Goal: Communication & Community: Answer question/provide support

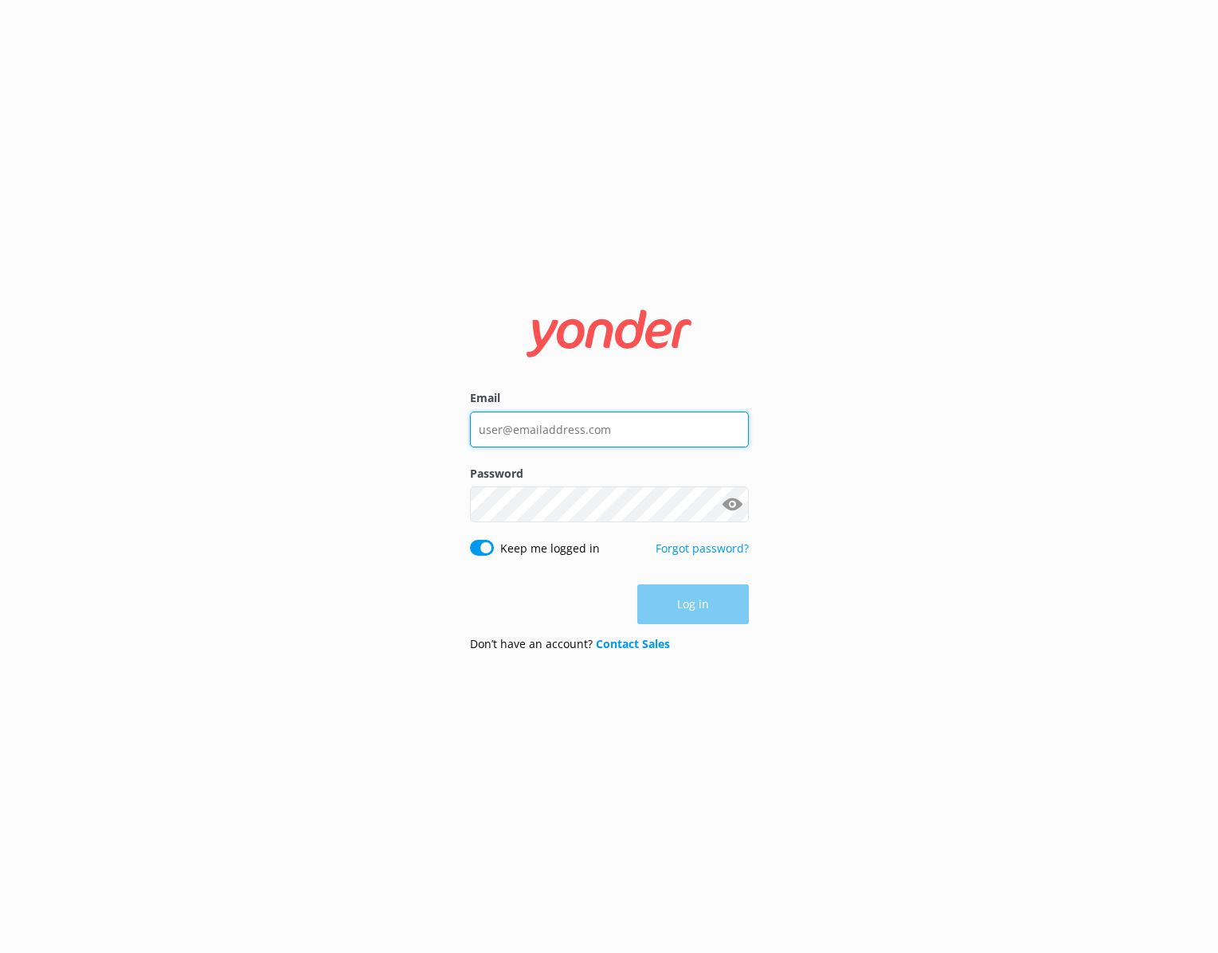
type input "[PERSON_NAME][EMAIL_ADDRESS][DOMAIN_NAME]"
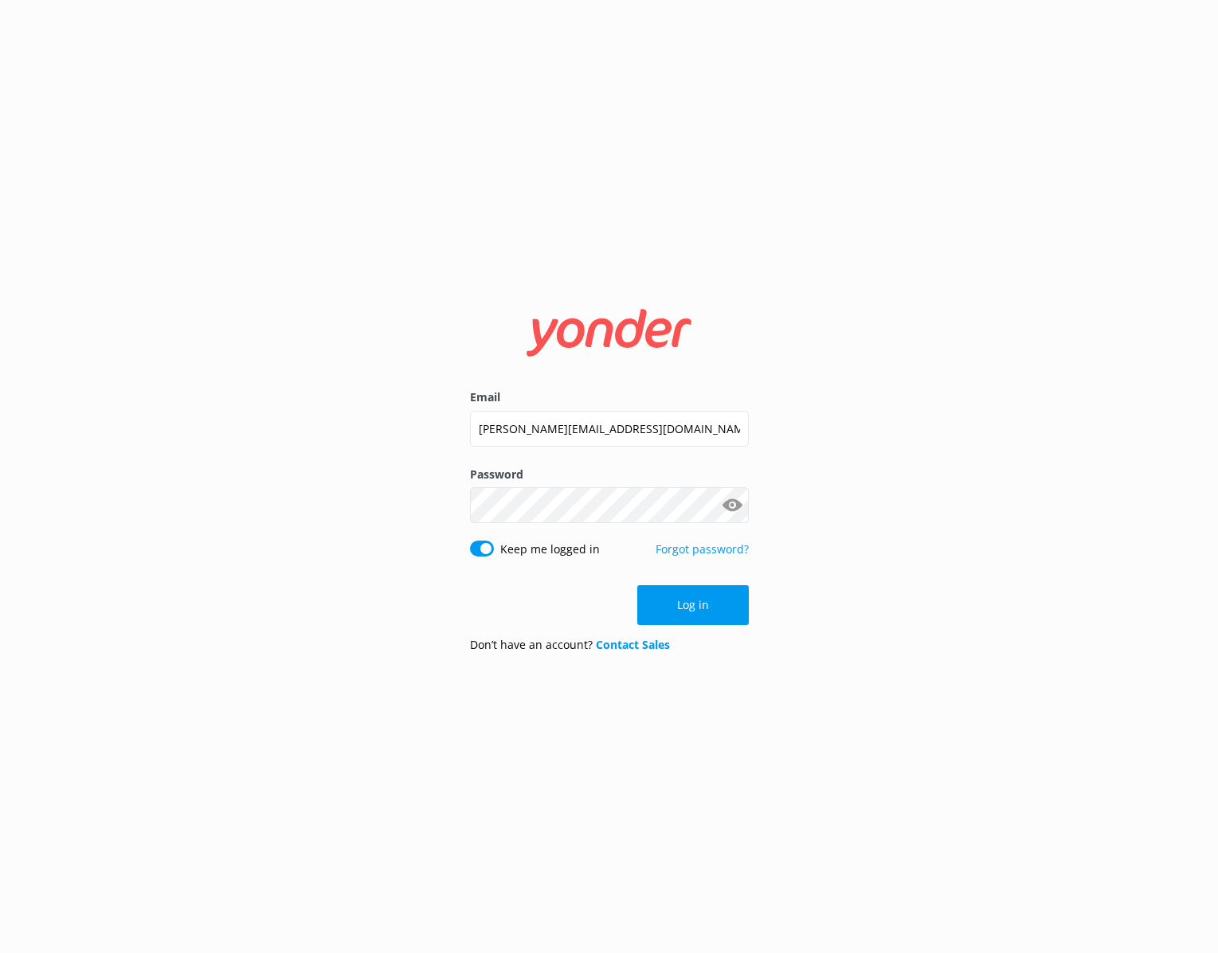
click at [682, 607] on div "Log in" at bounding box center [609, 605] width 279 height 40
click at [694, 605] on button "Log in" at bounding box center [692, 605] width 111 height 40
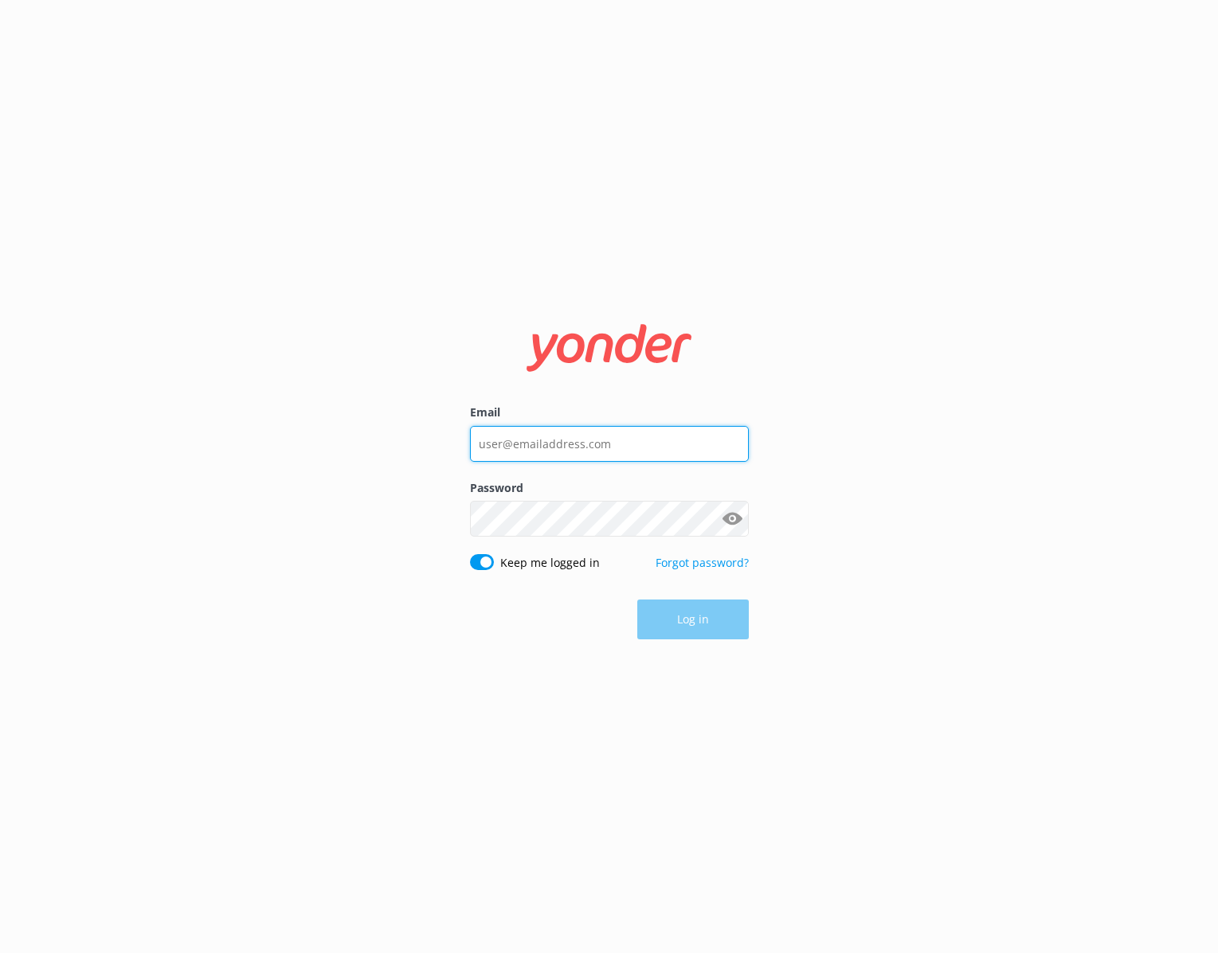
type input "[PERSON_NAME][EMAIL_ADDRESS][DOMAIN_NAME]"
click at [793, 608] on div "Email [PERSON_NAME][EMAIL_ADDRESS][DOMAIN_NAME] Password Show password Keep me …" at bounding box center [609, 476] width 1218 height 953
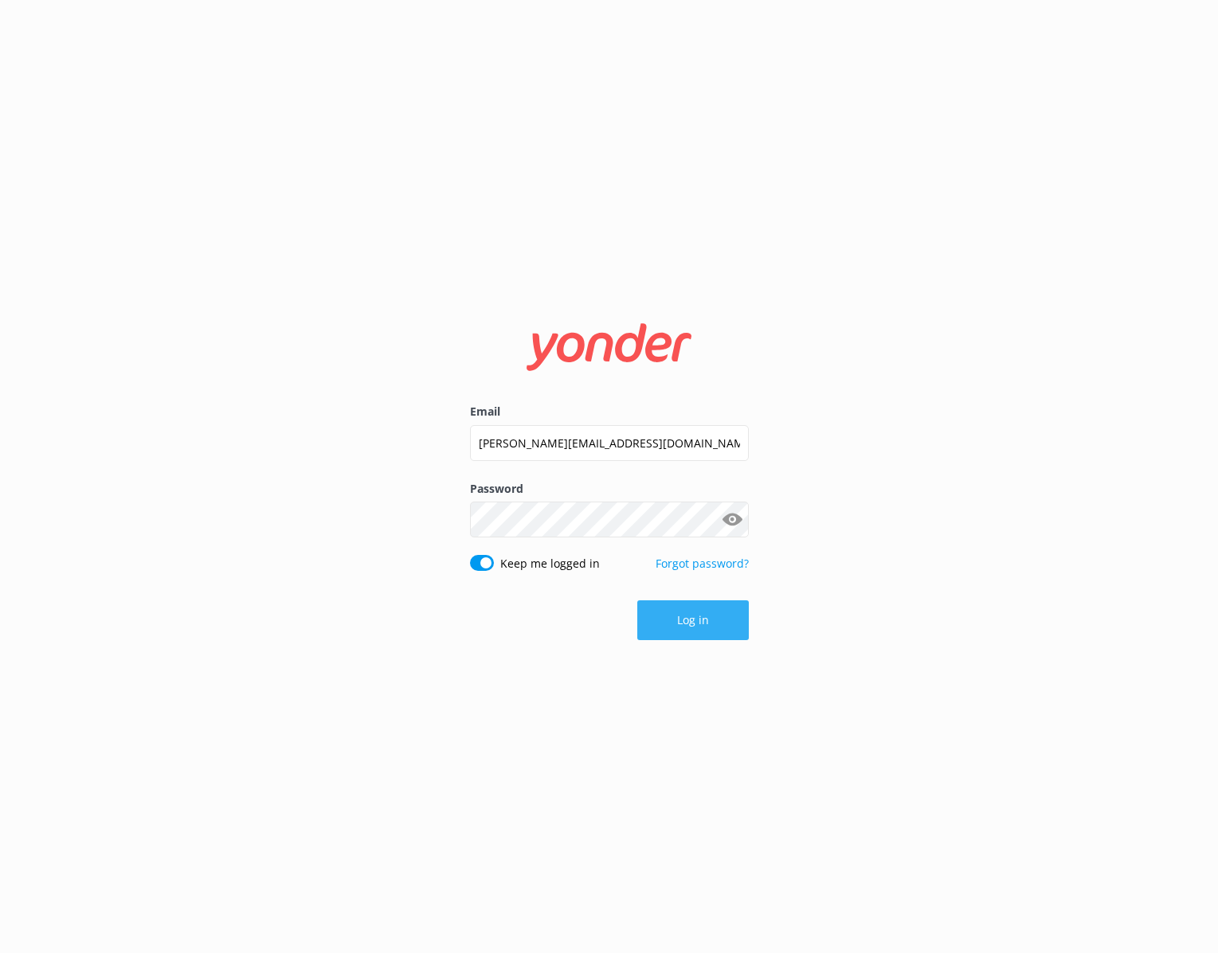
click at [659, 632] on button "Log in" at bounding box center [692, 620] width 111 height 40
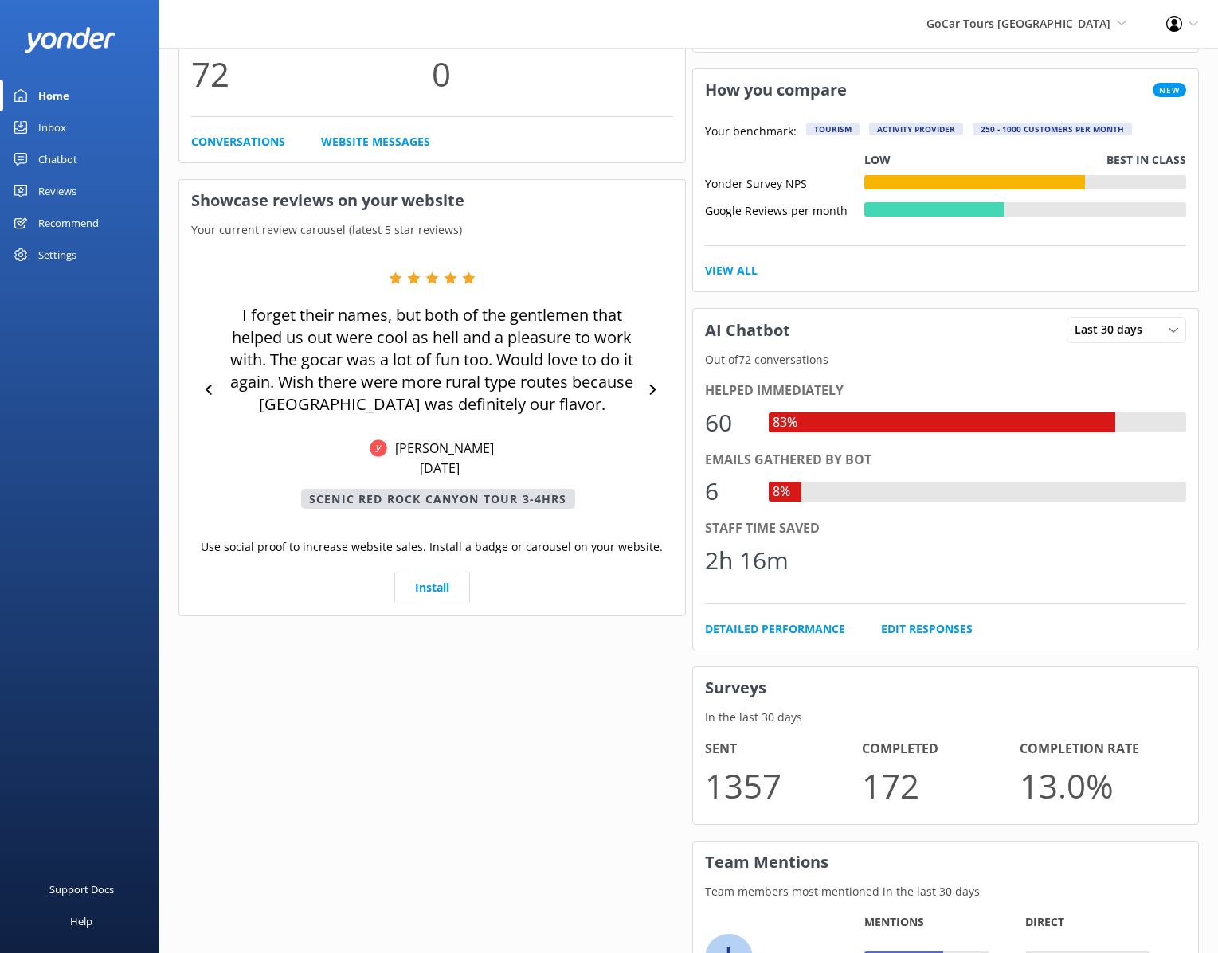
scroll to position [486, 0]
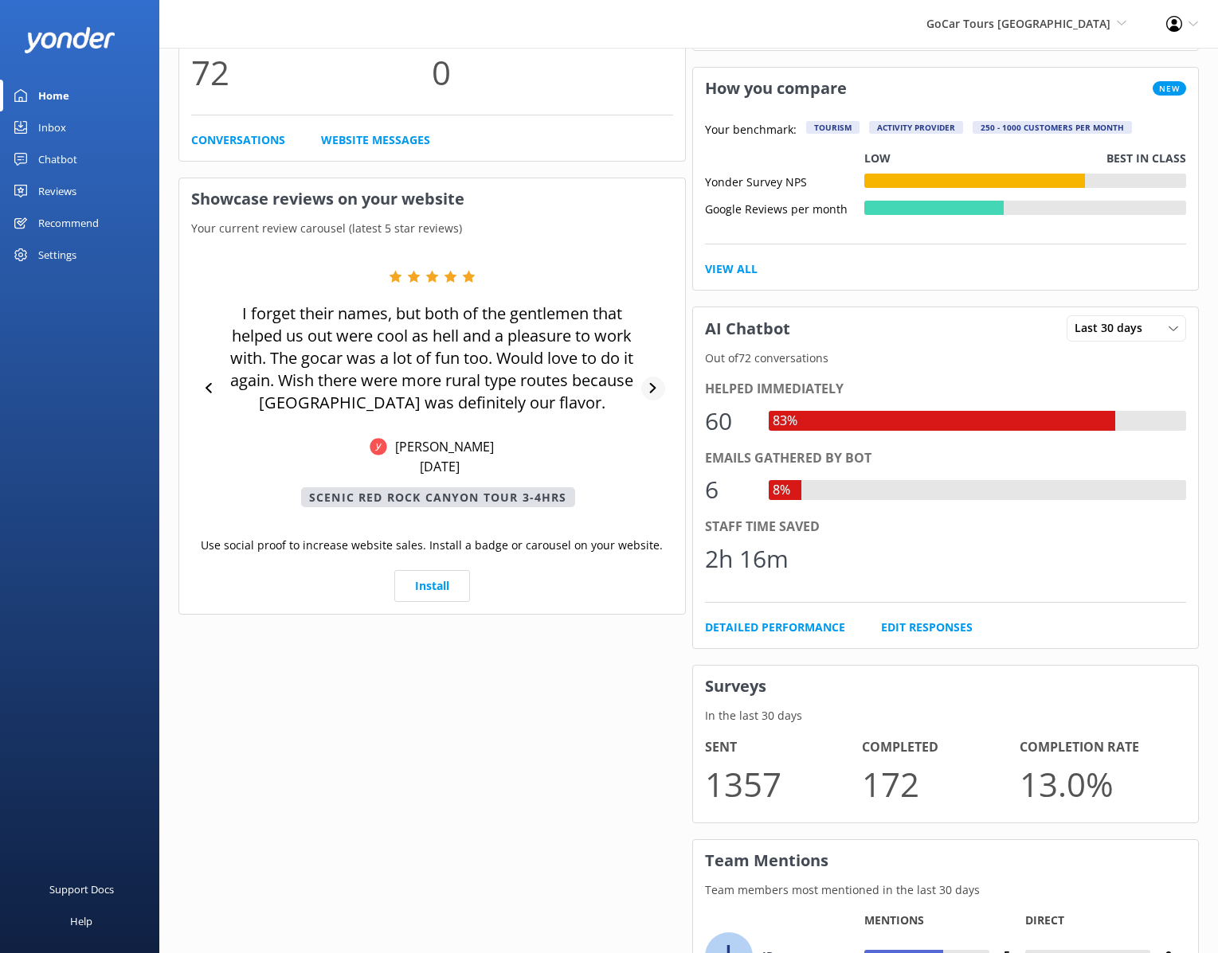
click at [650, 389] on icon at bounding box center [652, 388] width 10 height 10
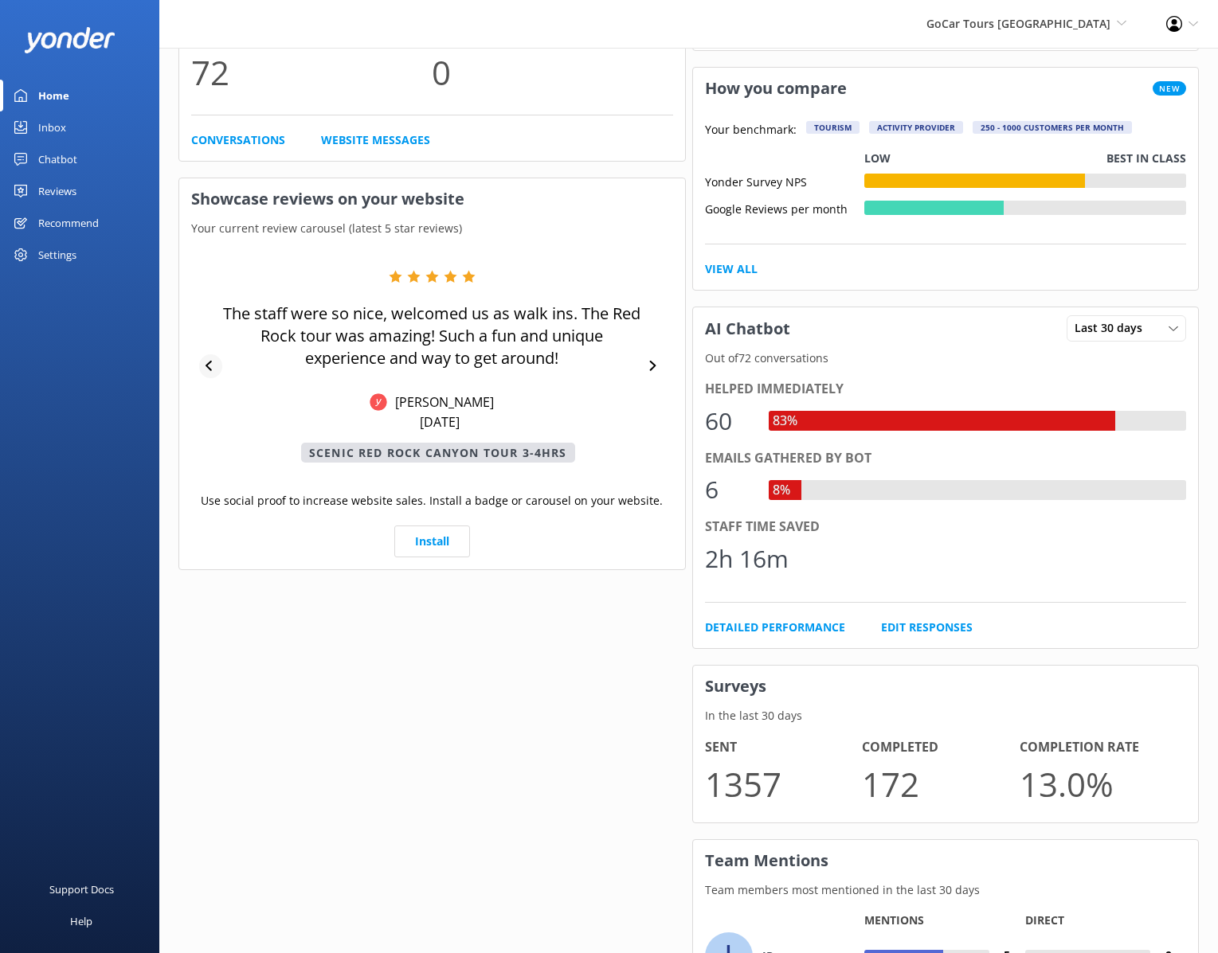
click at [214, 363] on icon at bounding box center [210, 366] width 10 height 10
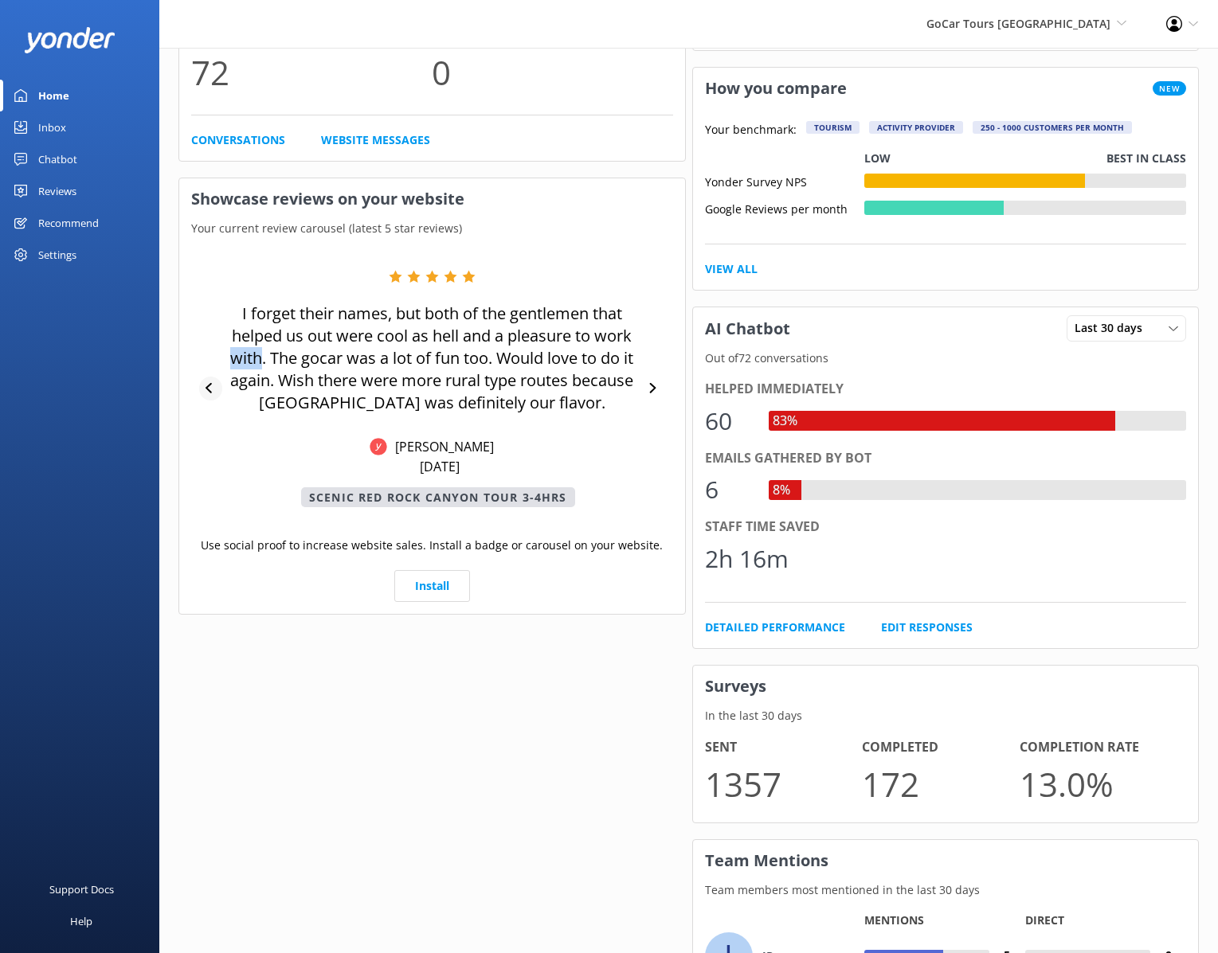
click at [214, 363] on div "I forget their names, but both of the gentlemen that helped us out were cool as…" at bounding box center [432, 388] width 482 height 237
drag, startPoint x: 207, startPoint y: 375, endPoint x: 205, endPoint y: 389, distance: 13.7
click at [207, 377] on div "I forget their names, but both of the gentlemen that helped us out were cool as…" at bounding box center [432, 388] width 482 height 237
click at [208, 391] on icon at bounding box center [210, 388] width 10 height 10
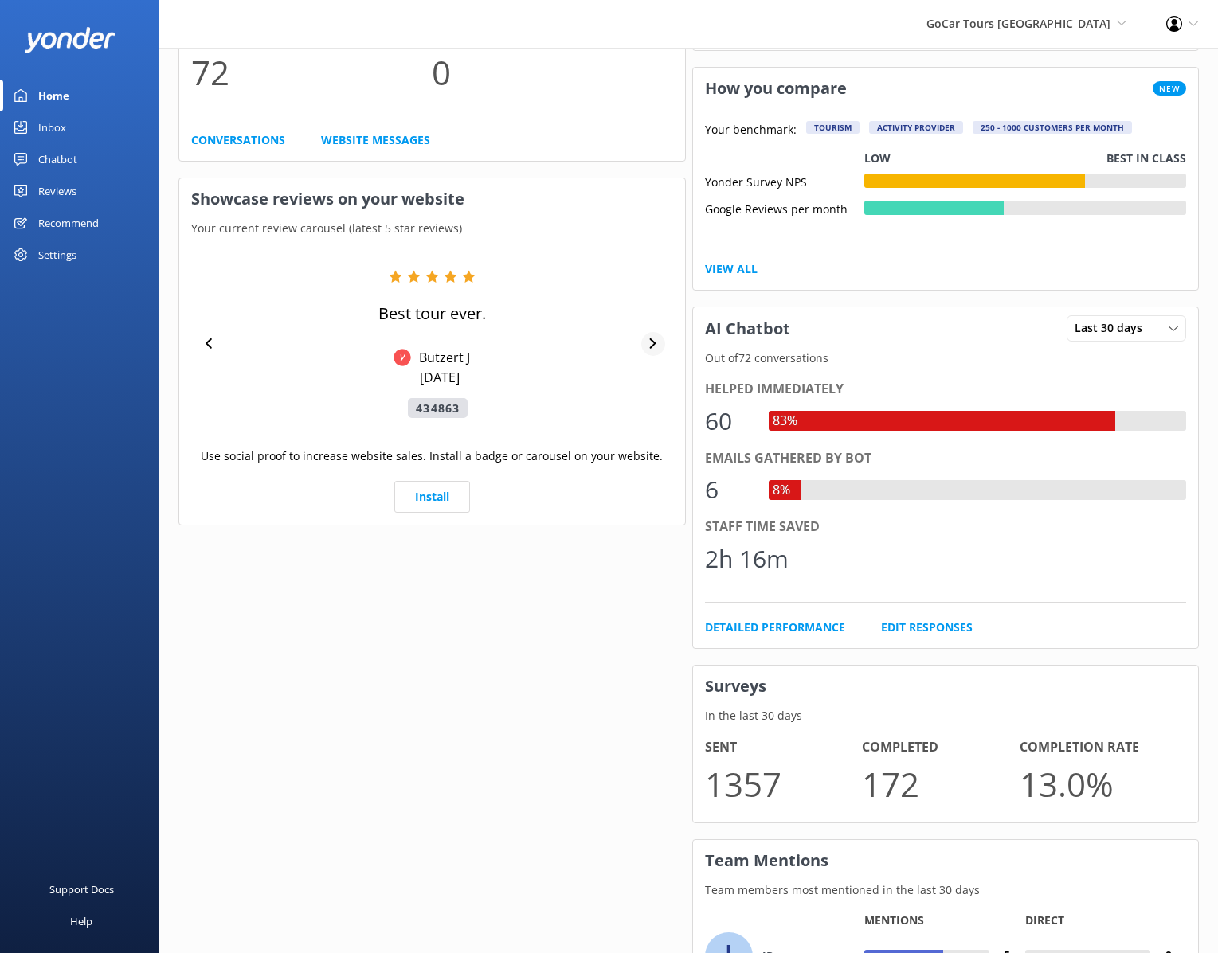
click at [659, 346] on div at bounding box center [652, 344] width 23 height 24
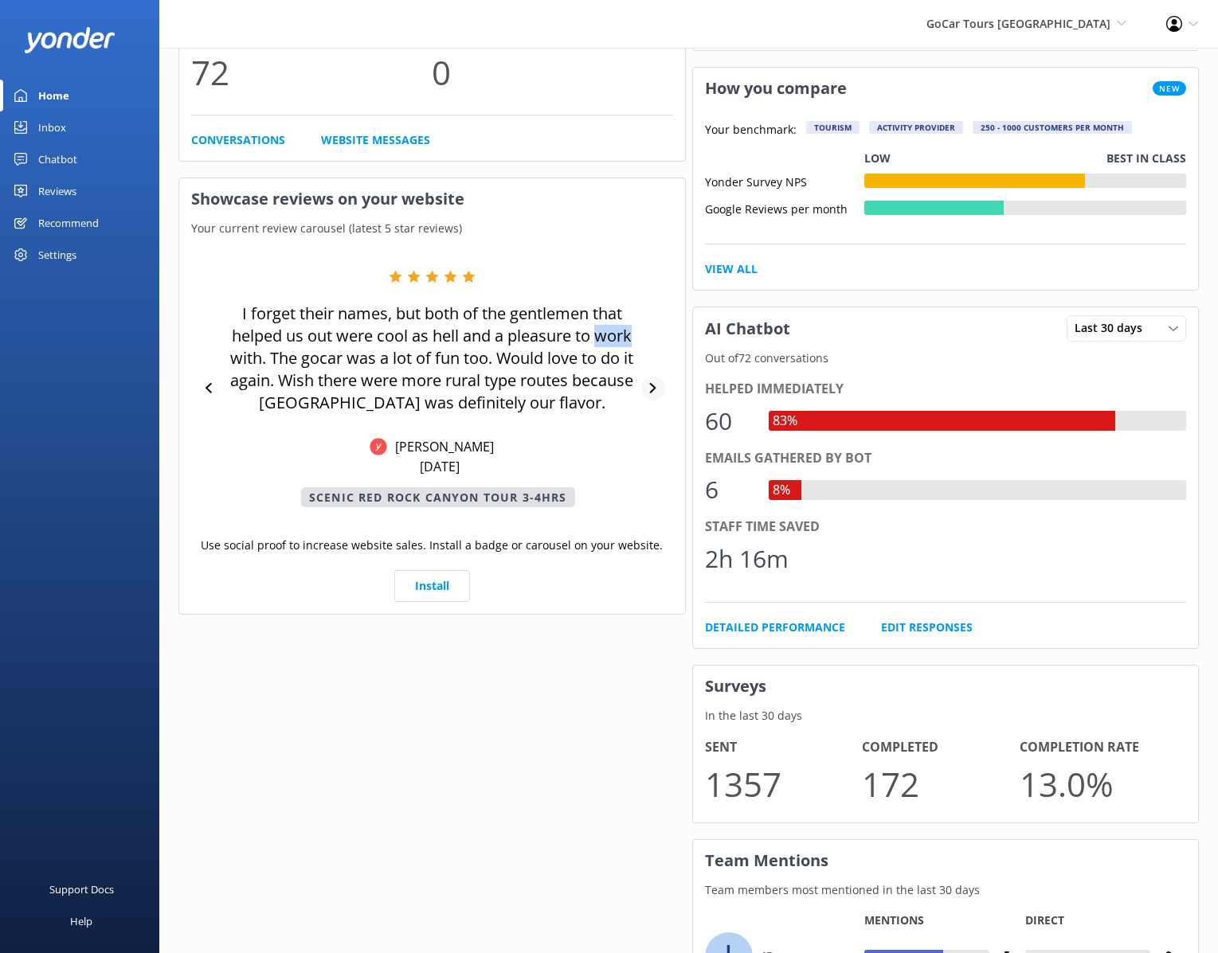
click at [659, 346] on div "I forget their names, but both of the gentlemen that helped us out were cool as…" at bounding box center [432, 388] width 482 height 237
click at [654, 387] on icon at bounding box center [653, 388] width 6 height 10
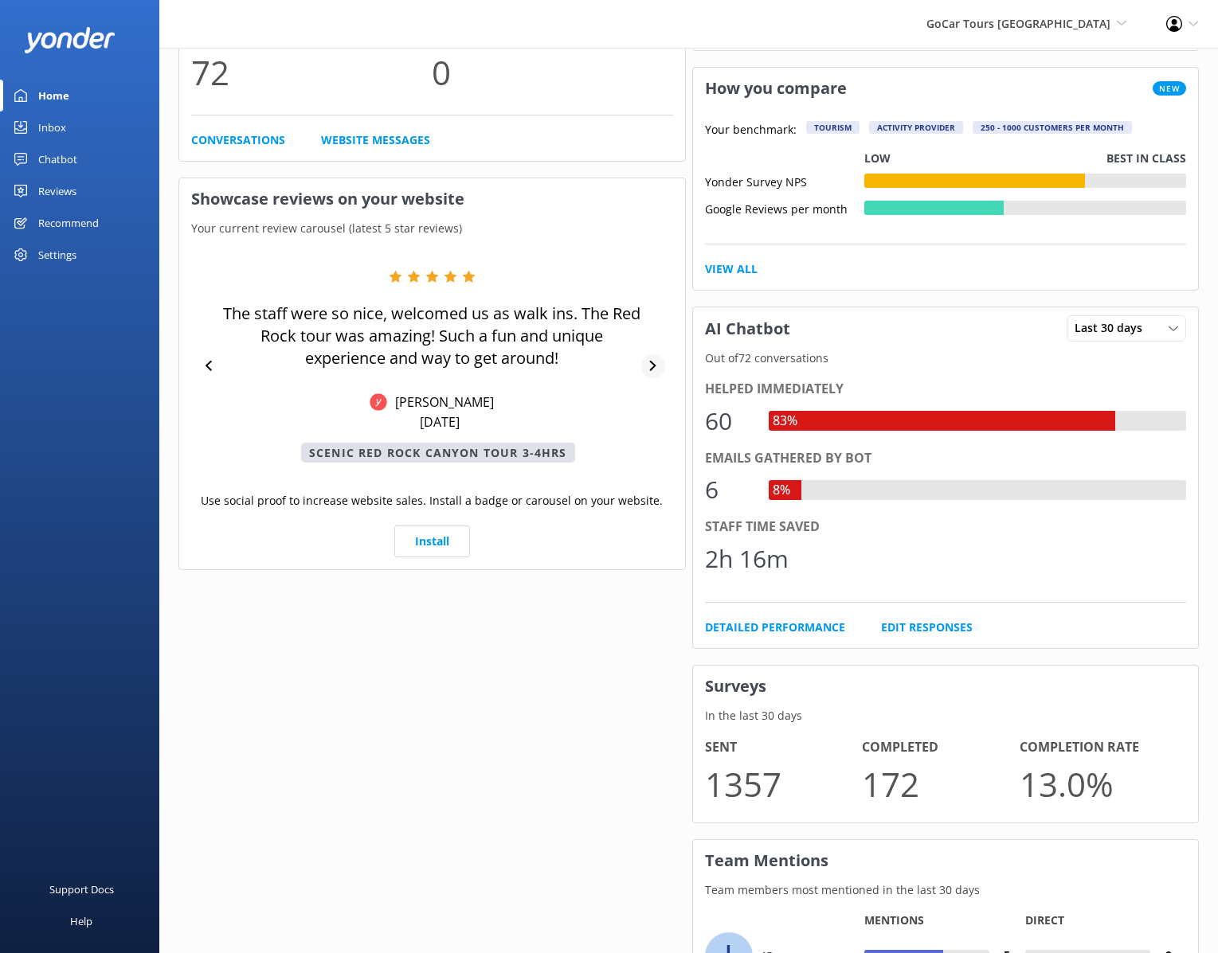
click at [654, 366] on icon at bounding box center [653, 366] width 6 height 10
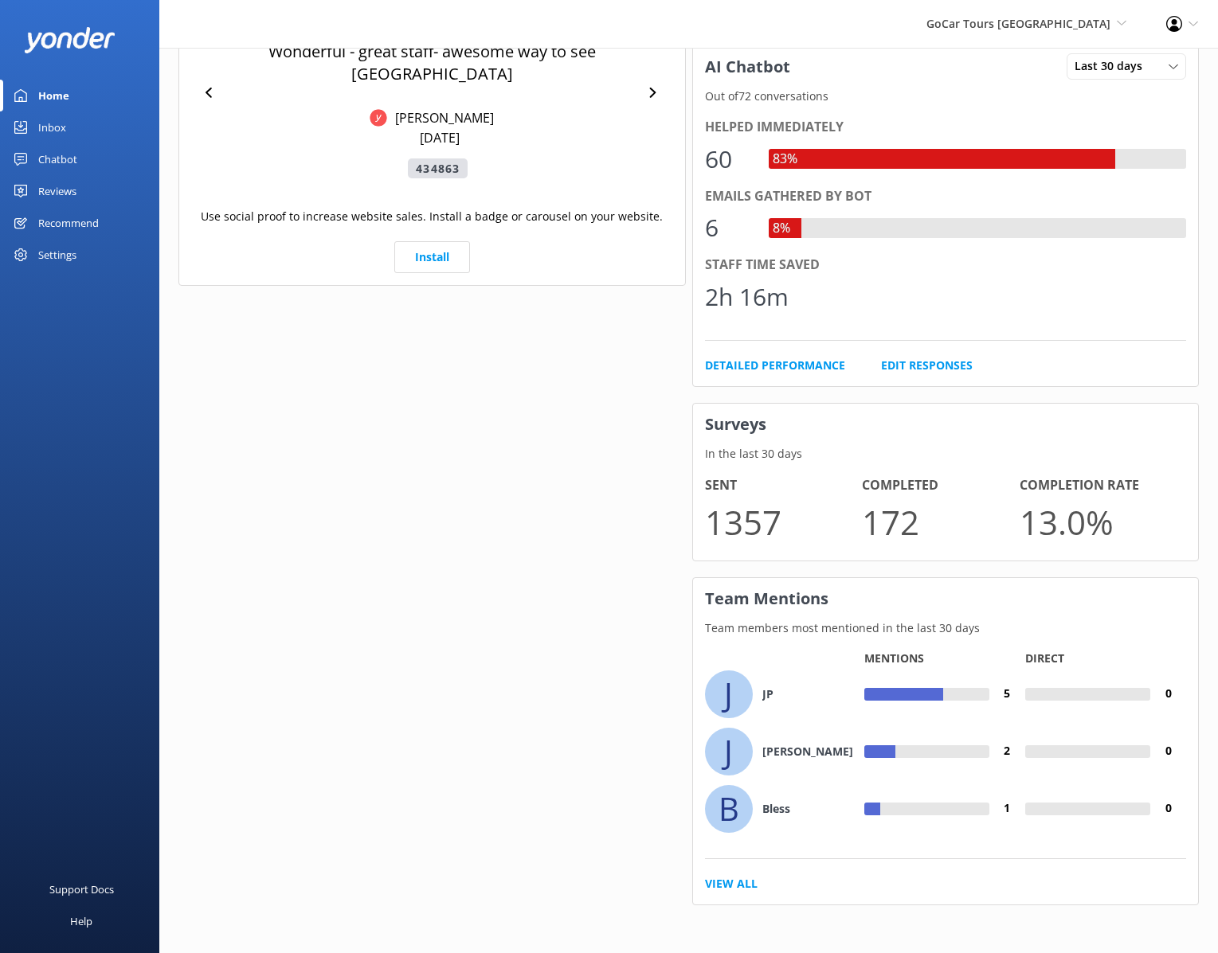
click at [29, 191] on link "Reviews" at bounding box center [79, 191] width 159 height 32
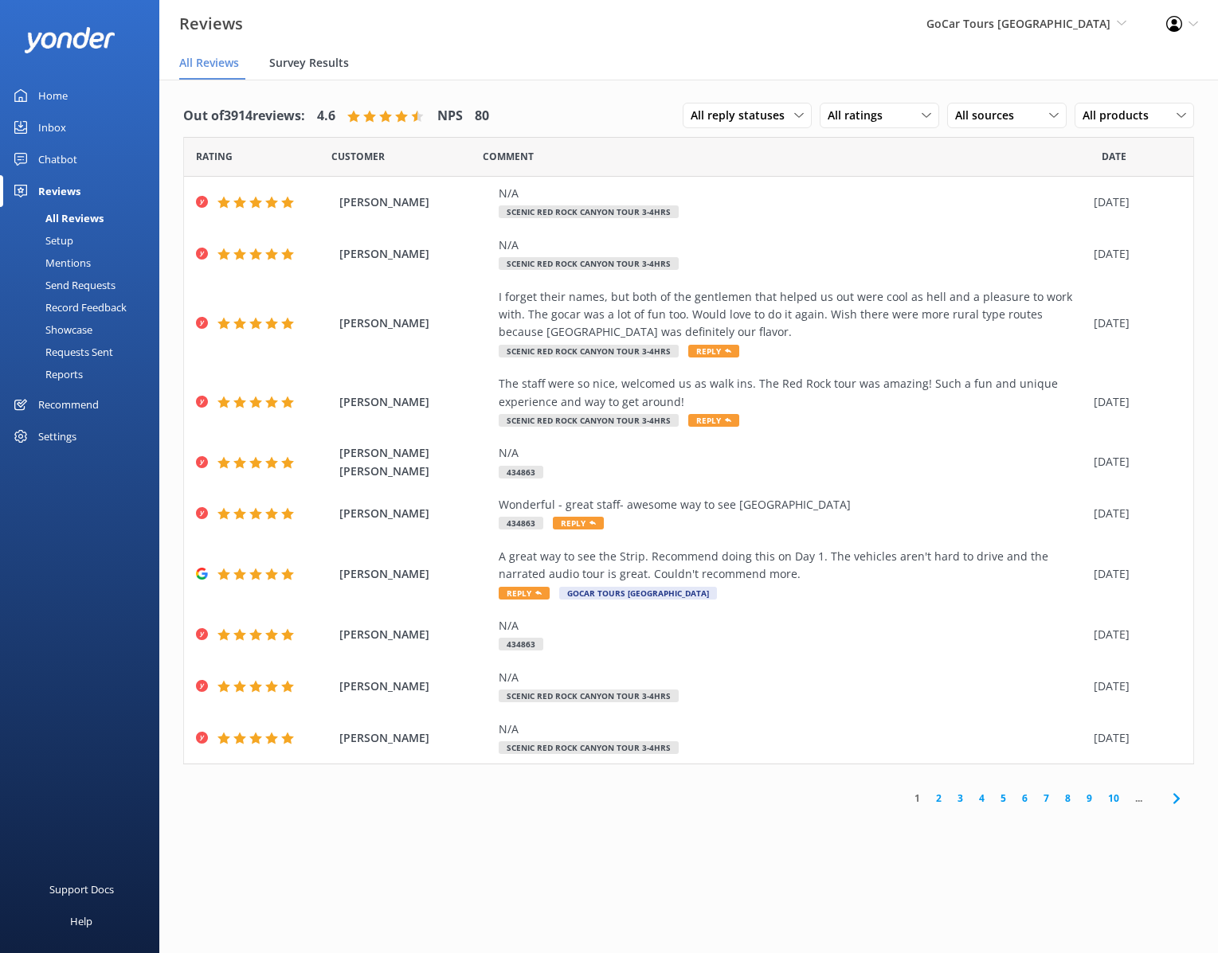
click at [328, 69] on span "Survey Results" at bounding box center [309, 63] width 80 height 16
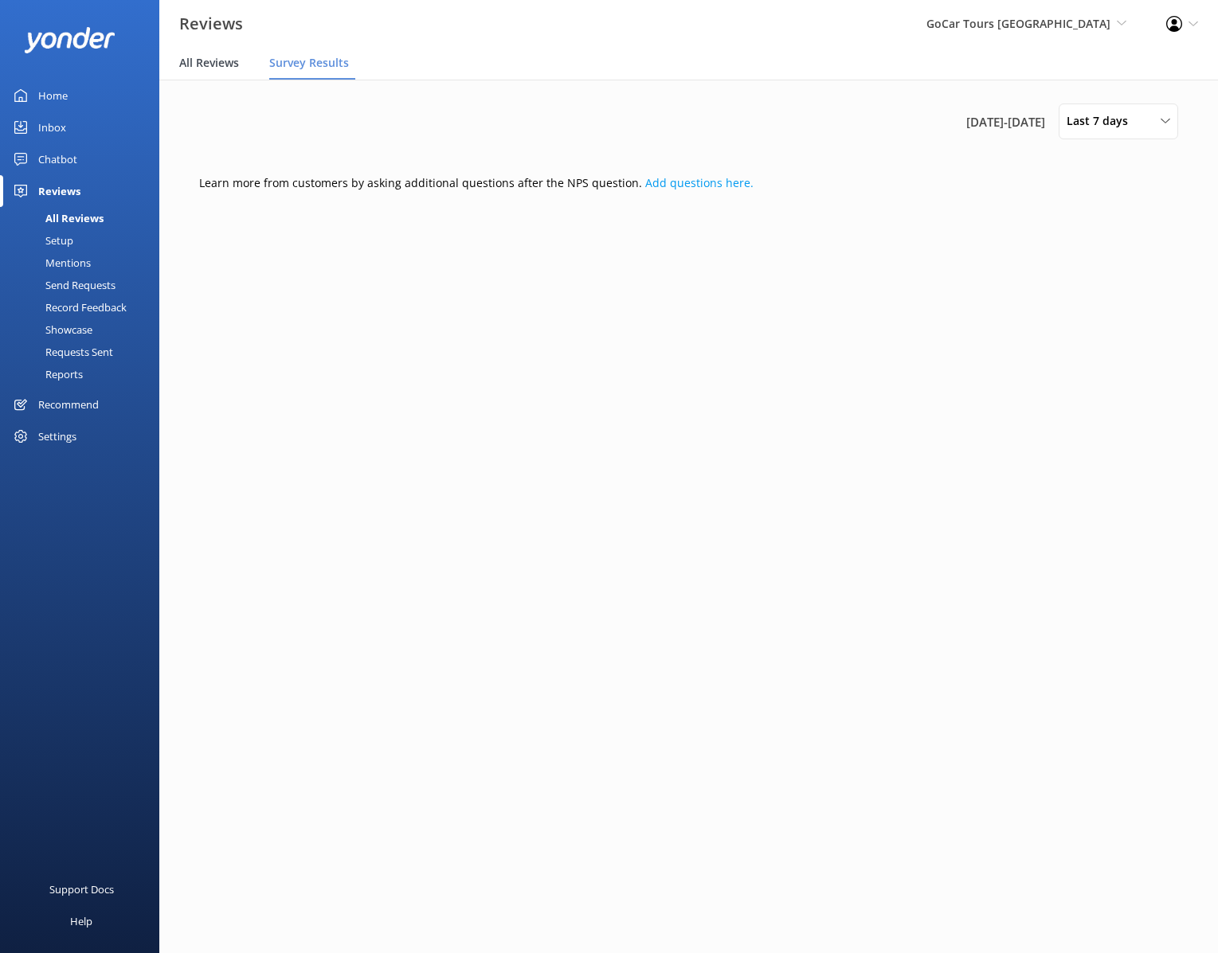
click at [226, 70] on span "All Reviews" at bounding box center [209, 63] width 60 height 16
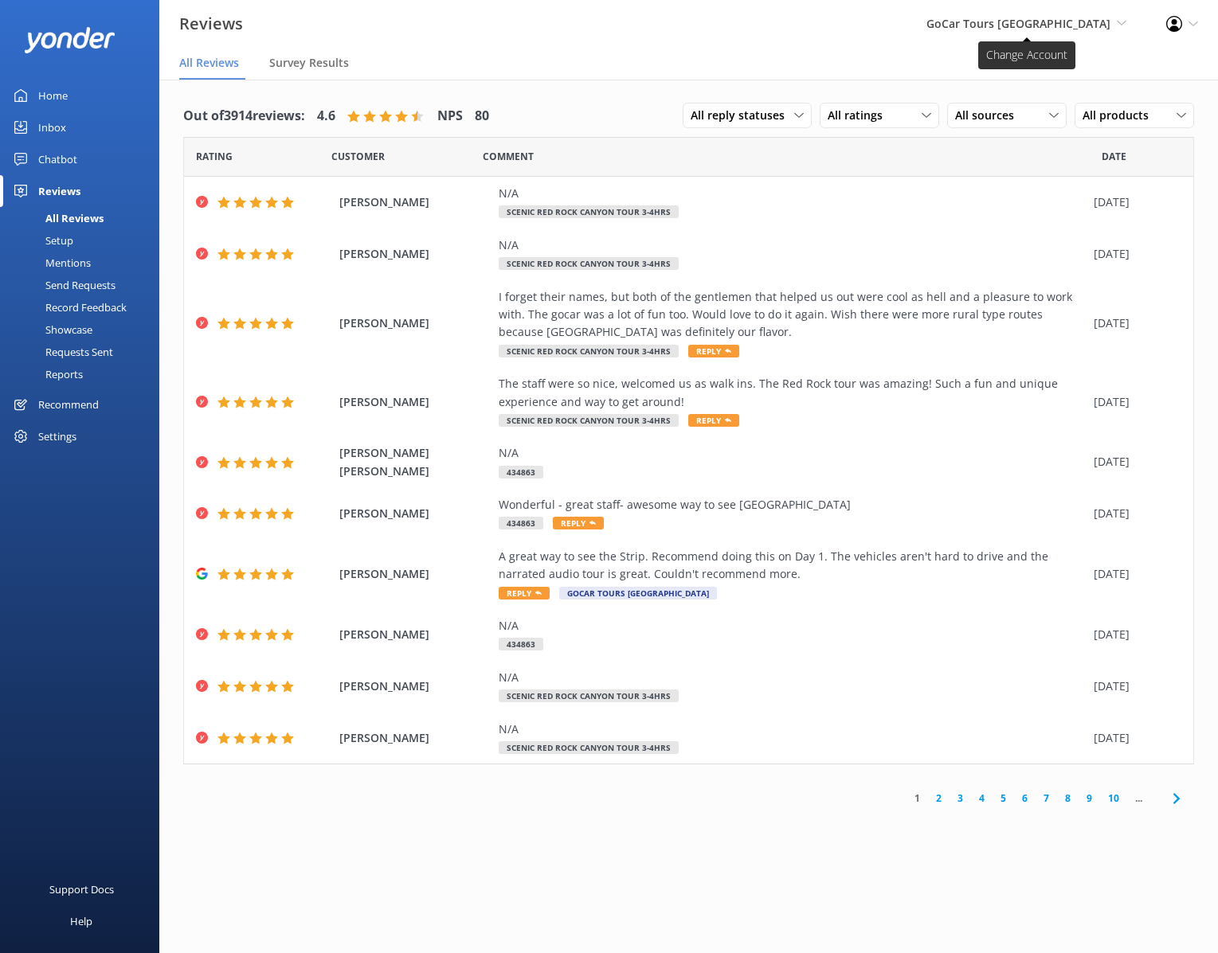
click at [1072, 31] on span "GoCar Tours [GEOGRAPHIC_DATA]" at bounding box center [1018, 23] width 184 height 15
click at [1042, 154] on link "Speed Boat Adventures" at bounding box center [1066, 173] width 159 height 38
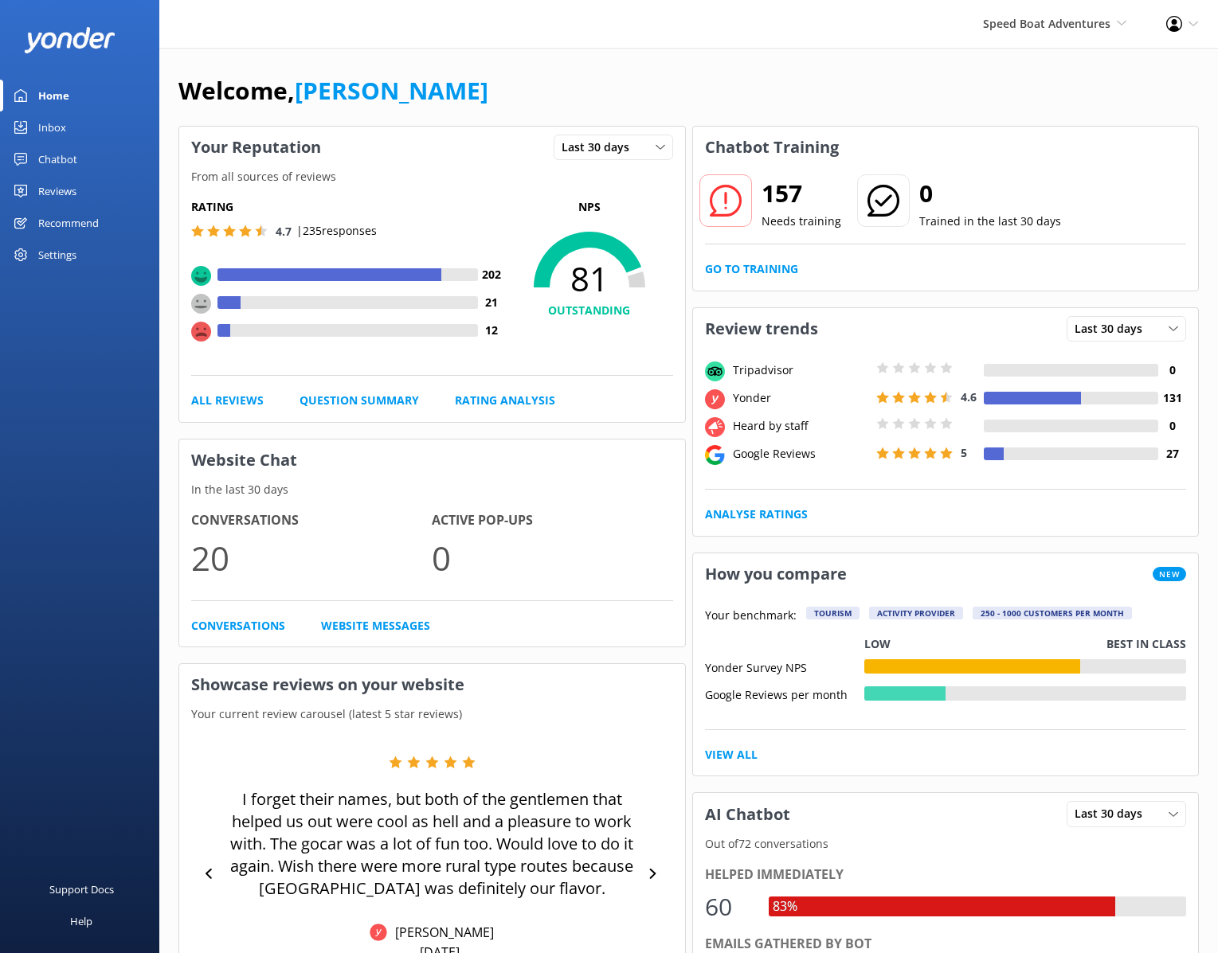
click at [83, 194] on link "Reviews" at bounding box center [79, 191] width 159 height 32
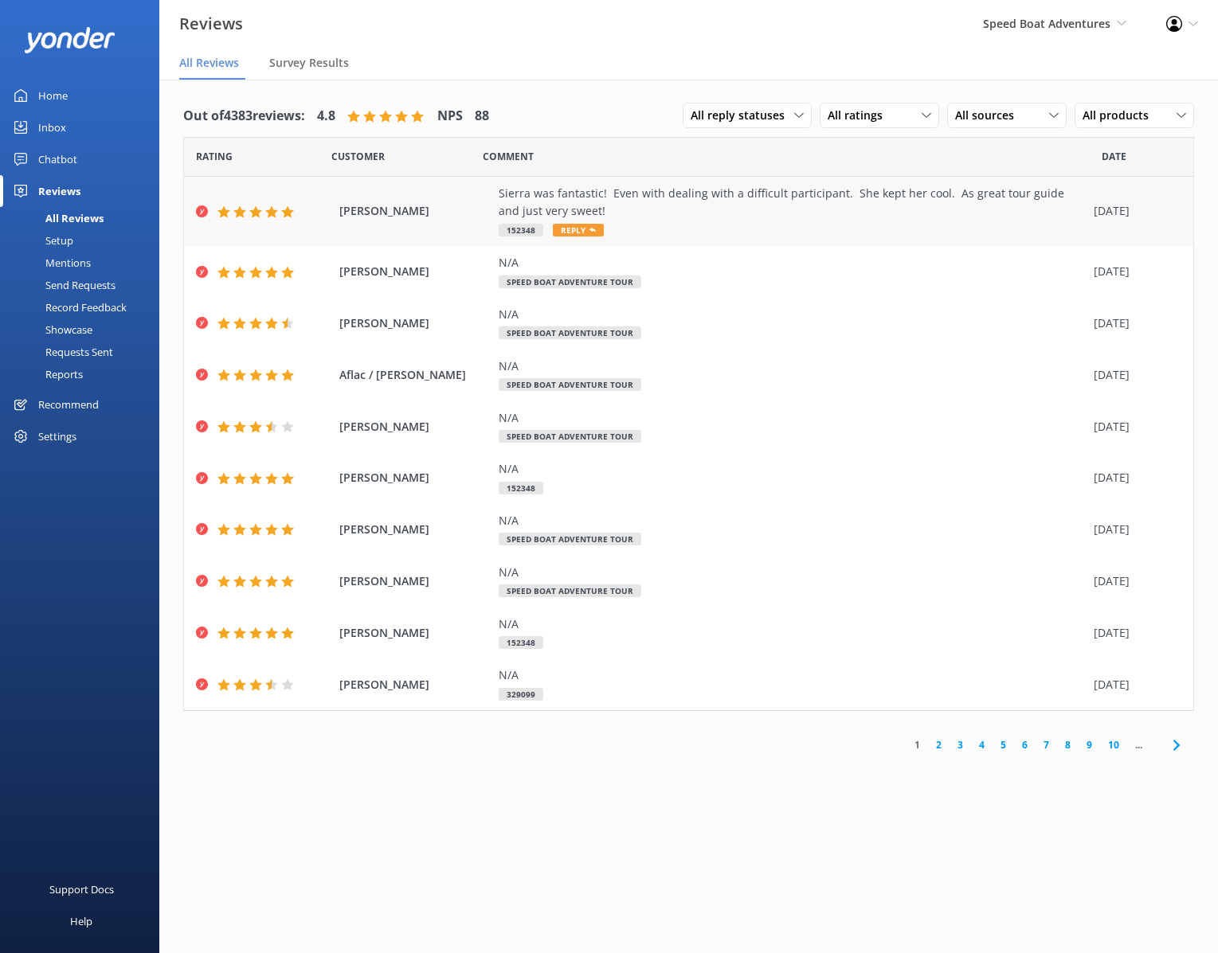
click at [568, 237] on span "Reply" at bounding box center [578, 230] width 51 height 13
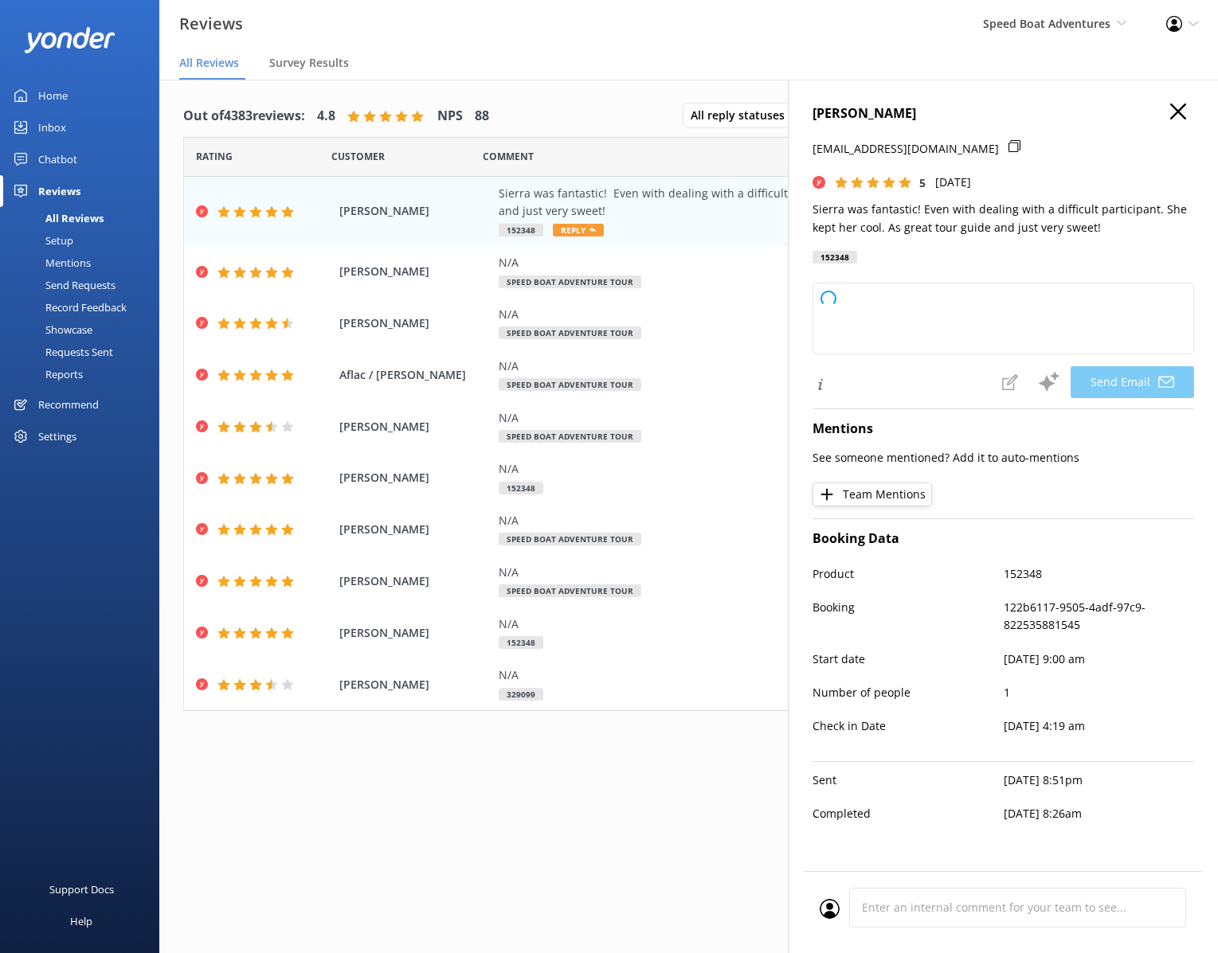
type textarea "Thank you so much, [PERSON_NAME]! We’re thrilled to hear you had a great experi…"
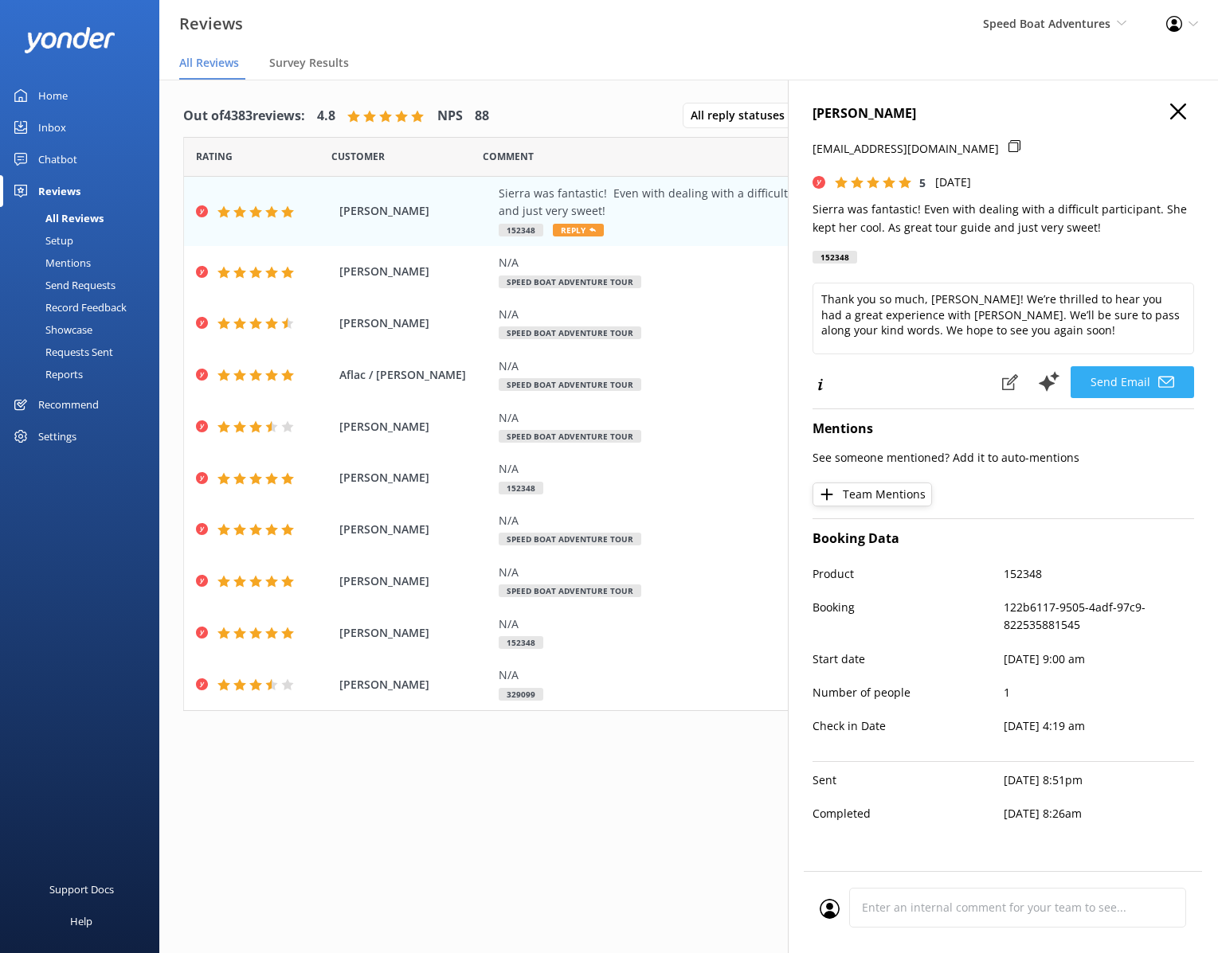
click at [1137, 384] on button "Send Email" at bounding box center [1131, 382] width 123 height 32
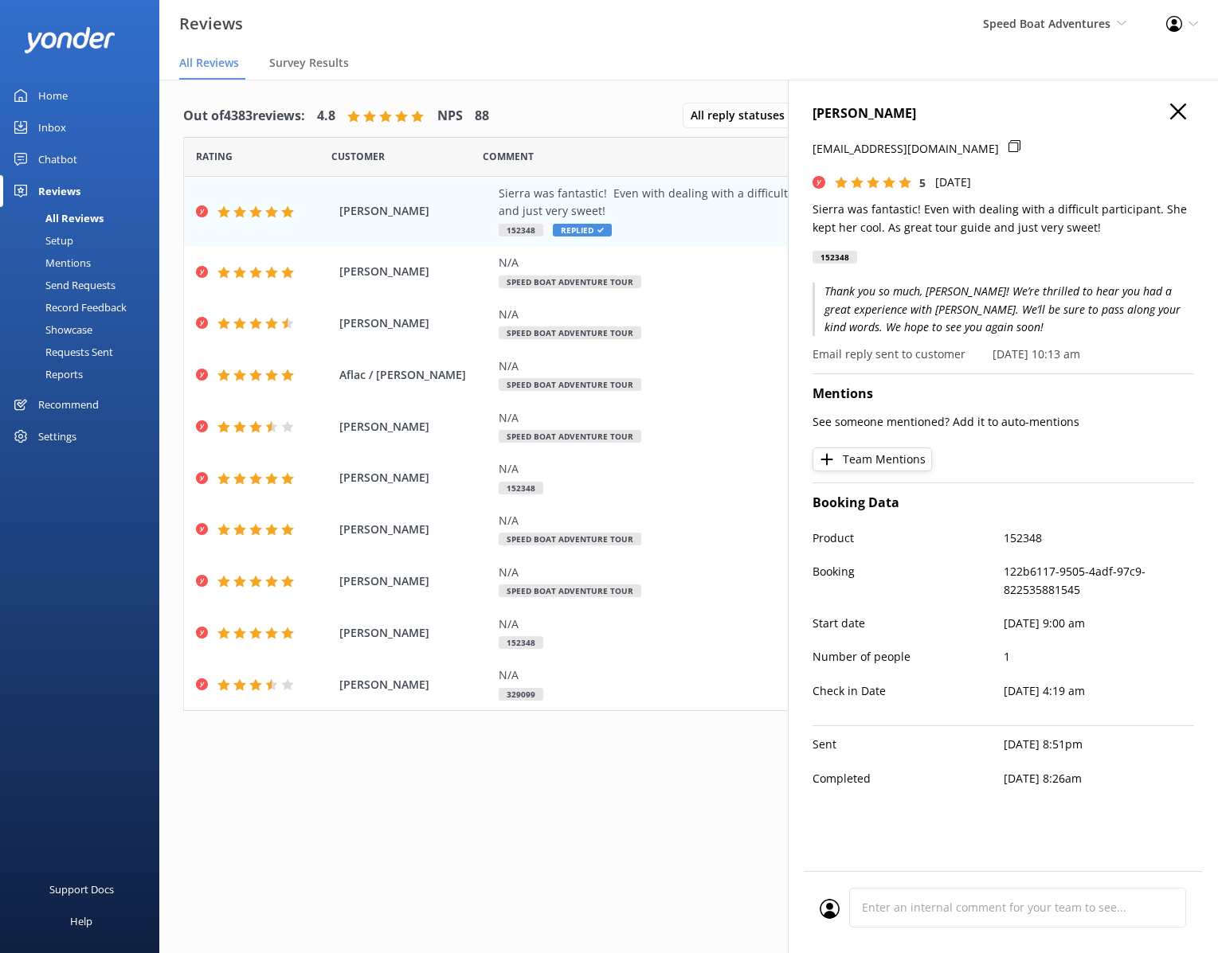
click at [1167, 111] on h4 "[PERSON_NAME]" at bounding box center [1002, 114] width 381 height 21
click at [1174, 111] on icon "button" at bounding box center [1178, 112] width 16 height 16
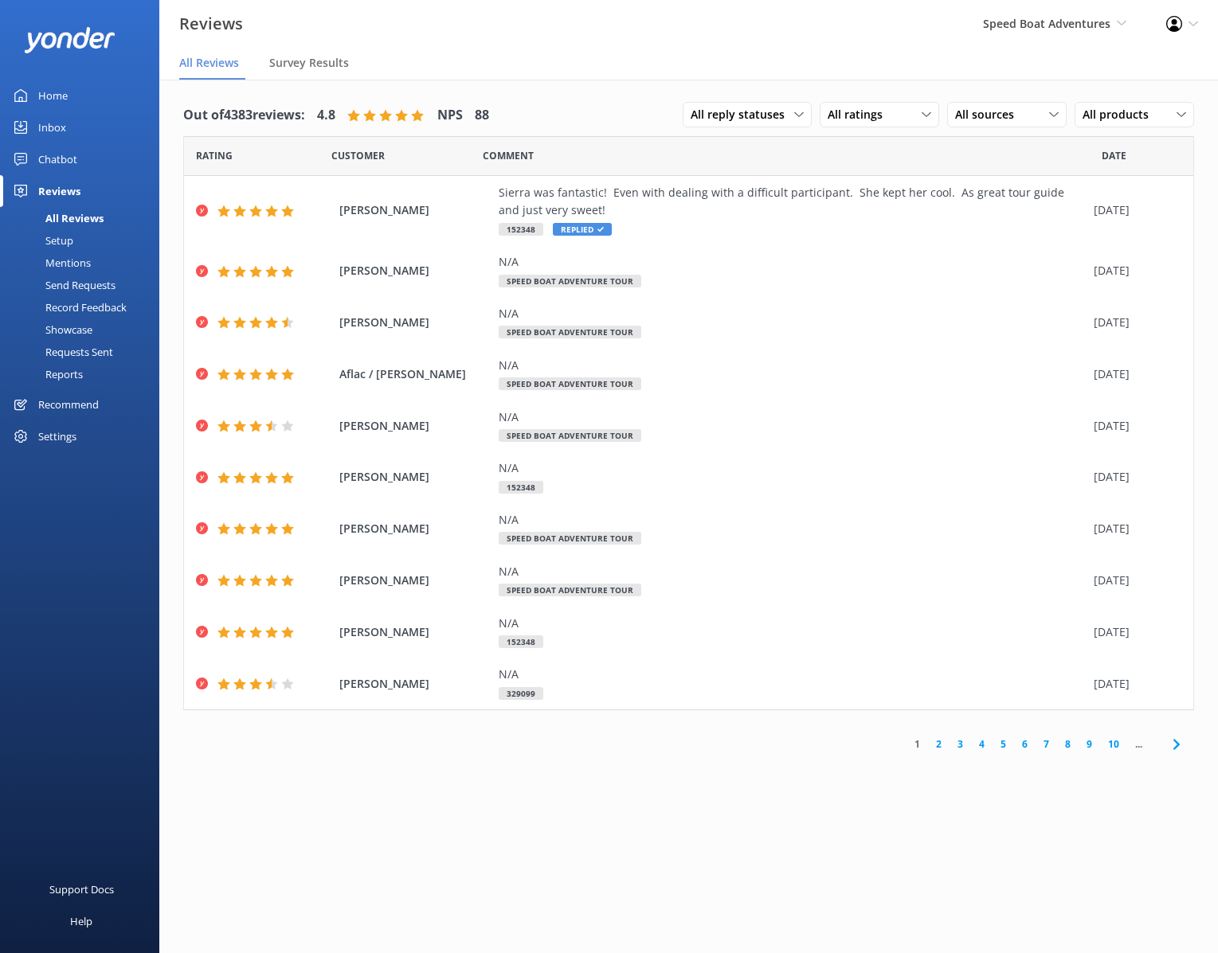
scroll to position [6, 0]
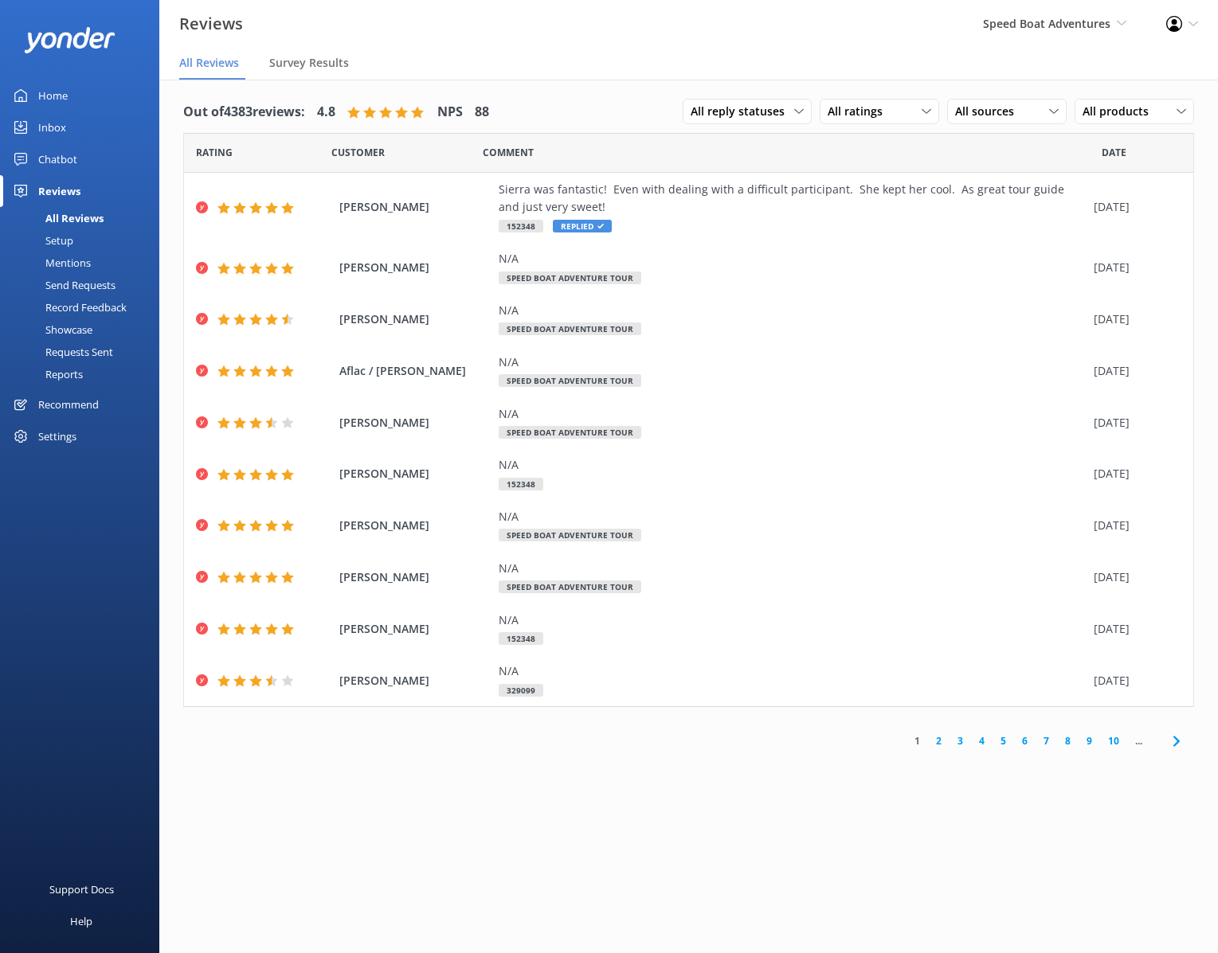
click at [1019, 10] on div "Speed Boat Adventures GoCar Tours [GEOGRAPHIC_DATA] GoCar Tours [GEOGRAPHIC_DAT…" at bounding box center [1054, 24] width 183 height 48
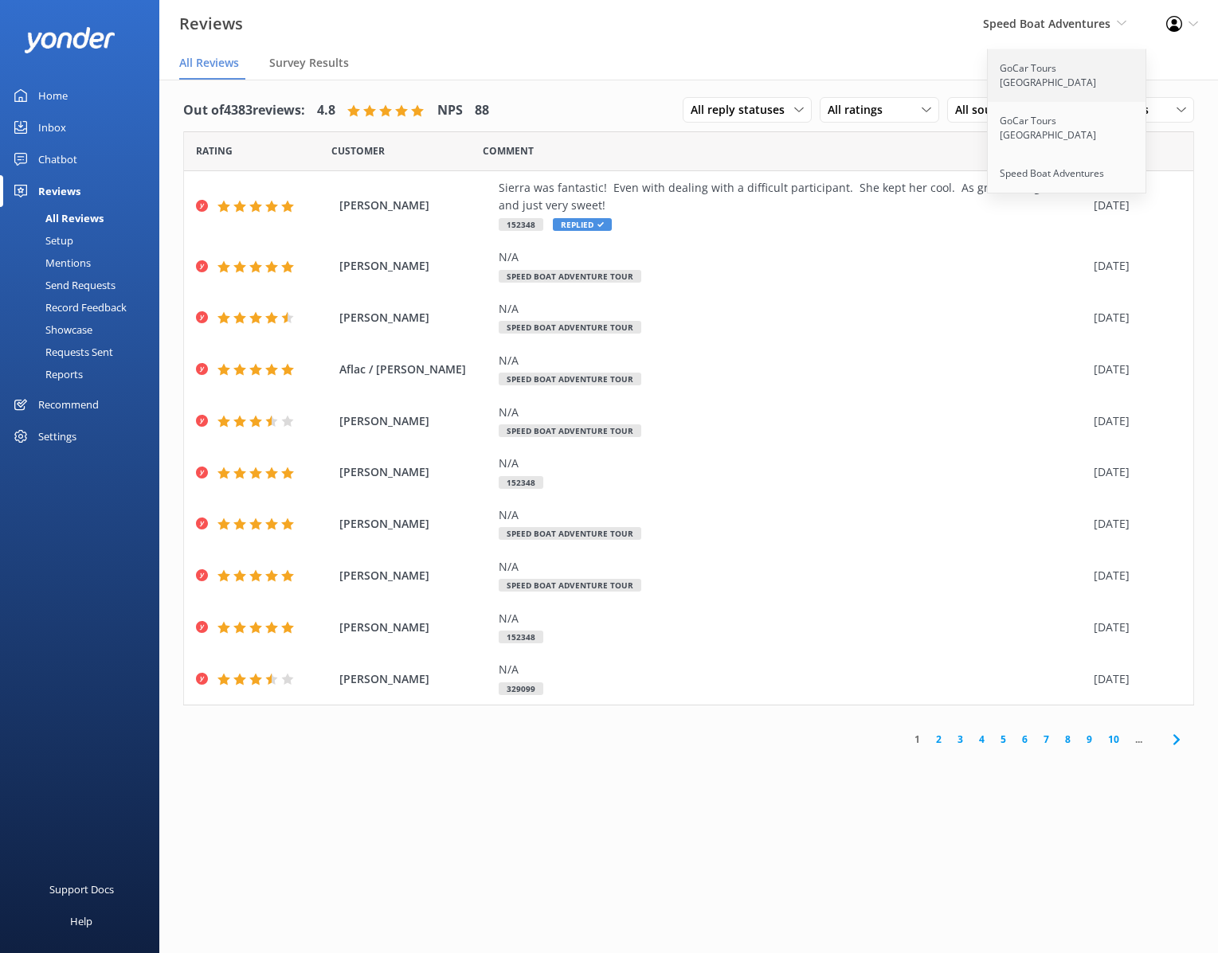
click at [1045, 78] on link "GoCar Tours [GEOGRAPHIC_DATA]" at bounding box center [1066, 75] width 159 height 53
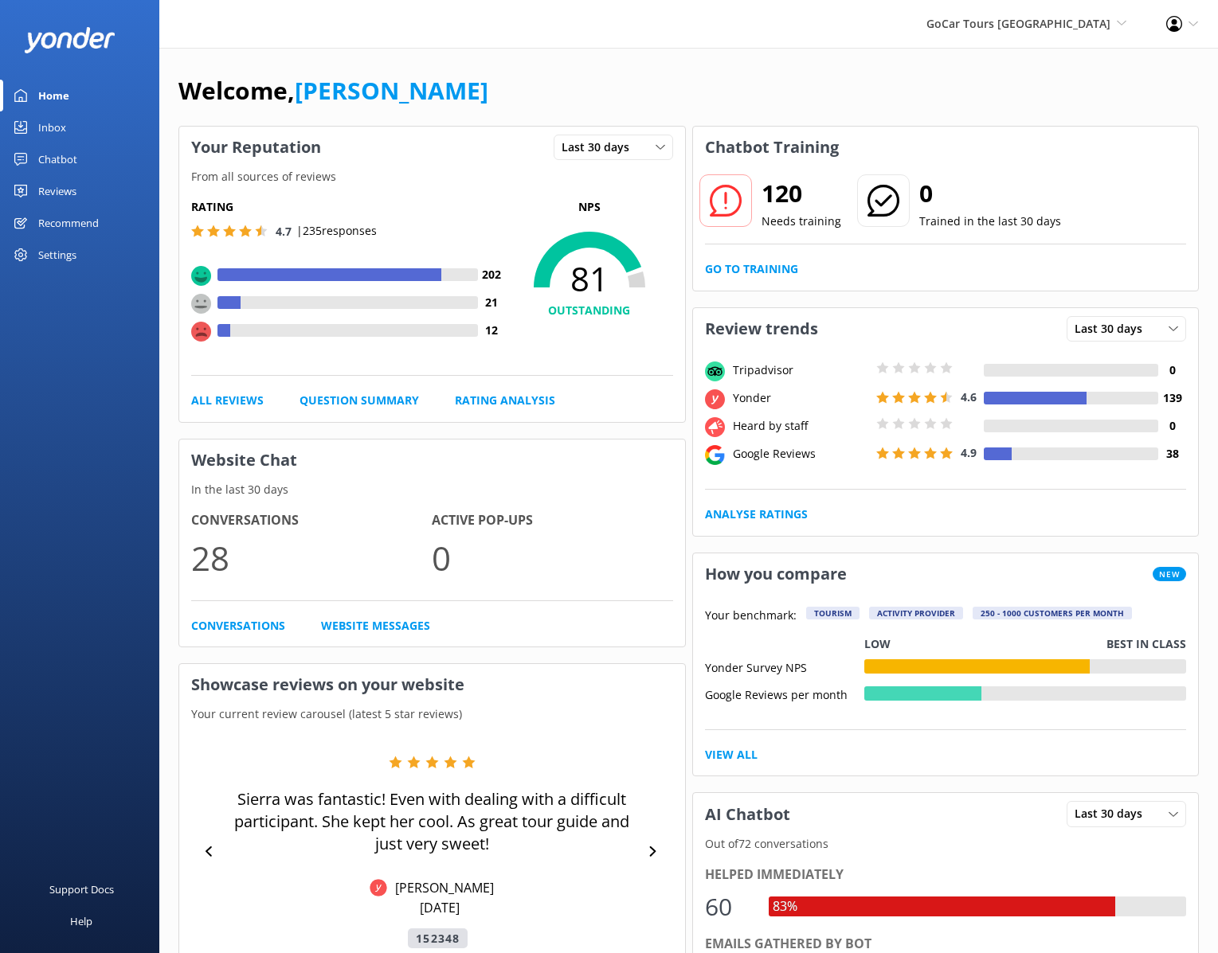
click at [48, 187] on div "Reviews" at bounding box center [57, 191] width 38 height 32
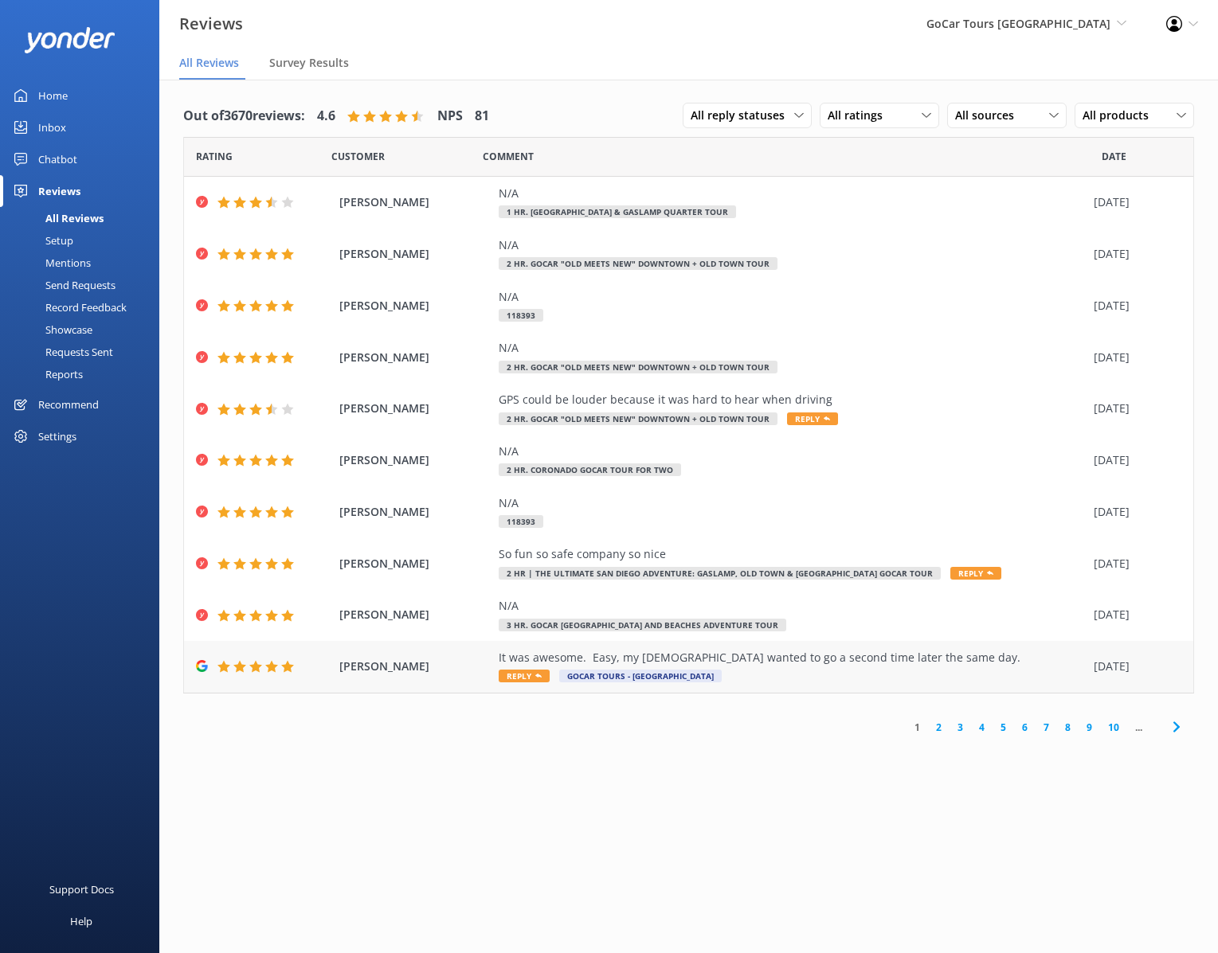
click at [731, 655] on div "It was awesome. Easy, my [DEMOGRAPHIC_DATA] wanted to go a second time later th…" at bounding box center [791, 658] width 587 height 18
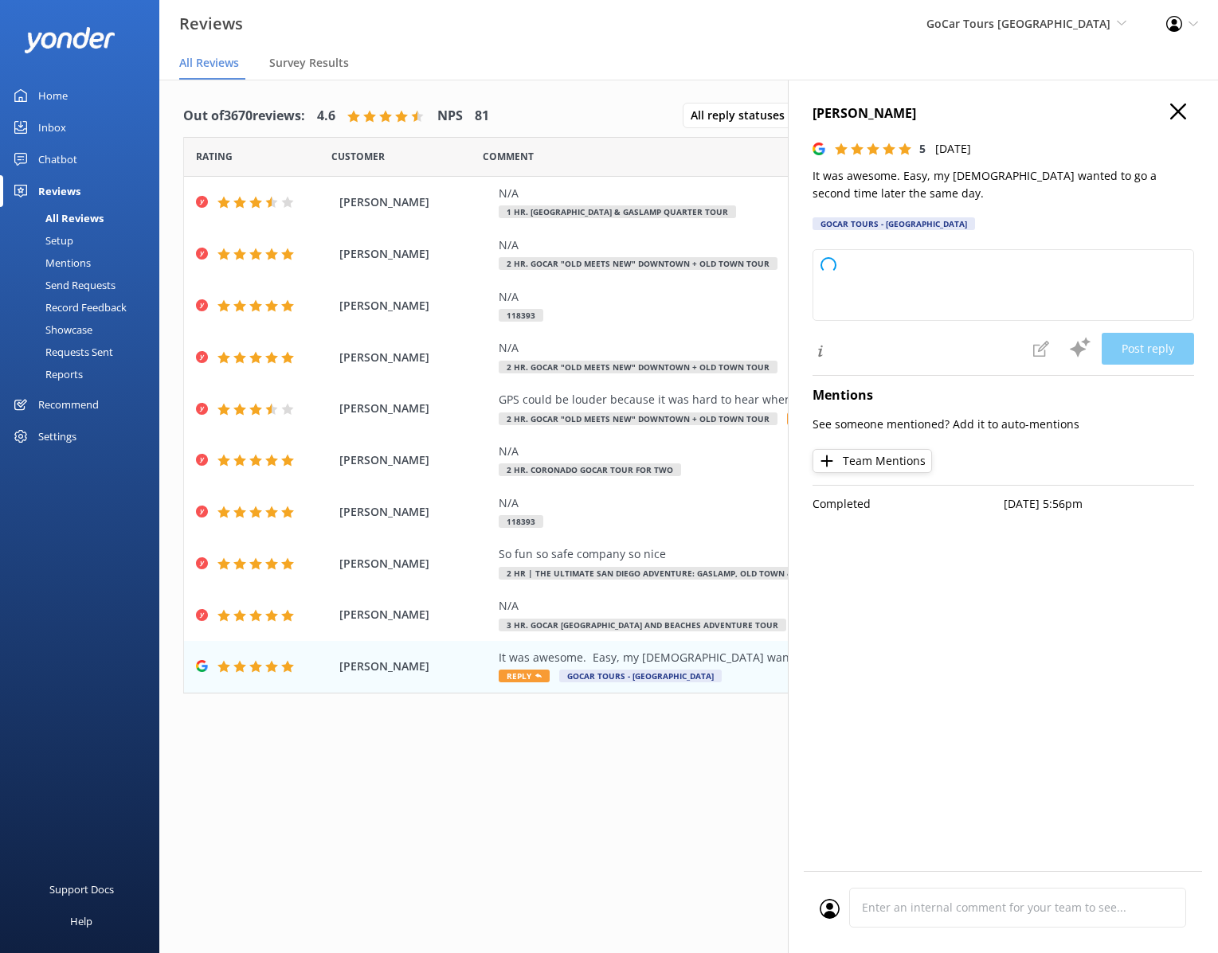
click at [1176, 109] on use "button" at bounding box center [1178, 112] width 16 height 16
